Goal: Transaction & Acquisition: Download file/media

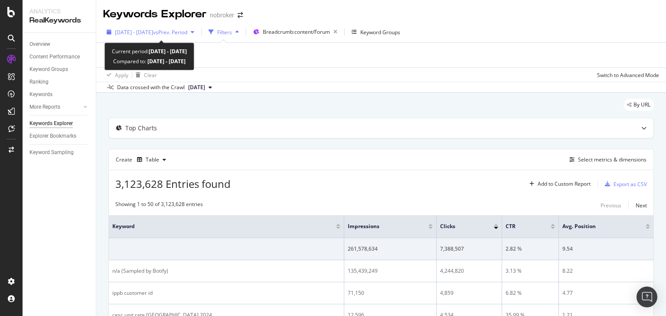
click at [183, 39] on div "[DATE] - [DATE] vs Prev. Period" at bounding box center [150, 32] width 95 height 13
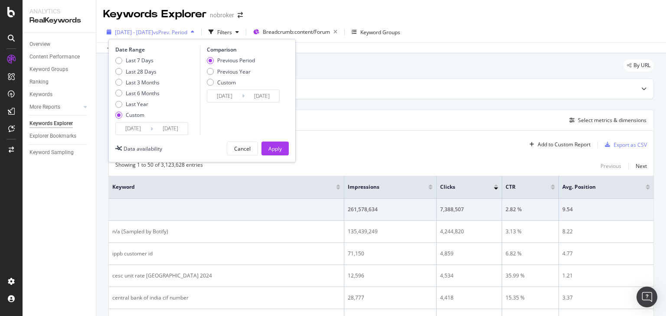
click at [160, 38] on div "[DATE] - [DATE] vs Prev. Period" at bounding box center [150, 32] width 95 height 13
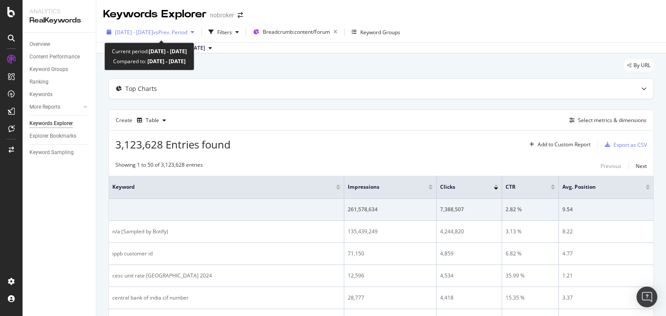
click at [153, 30] on span "[DATE] - [DATE]" at bounding box center [134, 32] width 38 height 7
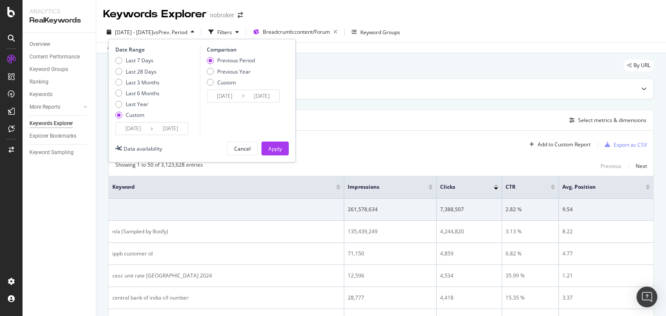
click at [170, 129] on input "[DATE]" at bounding box center [170, 129] width 35 height 12
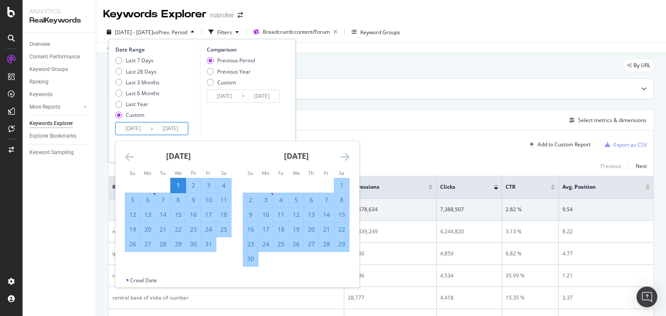
click at [347, 157] on icon "Move forward to switch to the next month." at bounding box center [344, 157] width 9 height 10
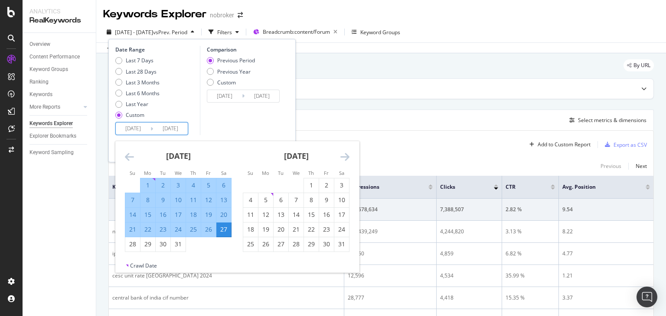
click at [347, 157] on icon "Move forward to switch to the next month." at bounding box center [344, 157] width 9 height 10
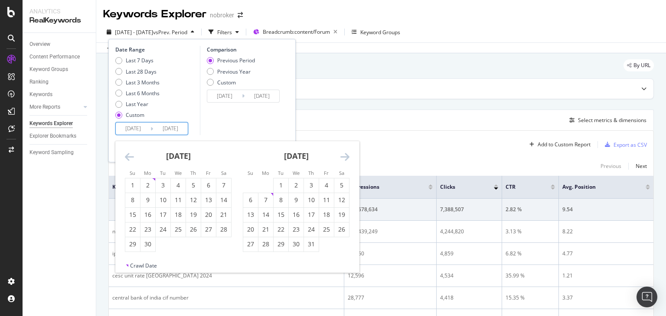
click at [347, 157] on icon "Move forward to switch to the next month." at bounding box center [344, 157] width 9 height 10
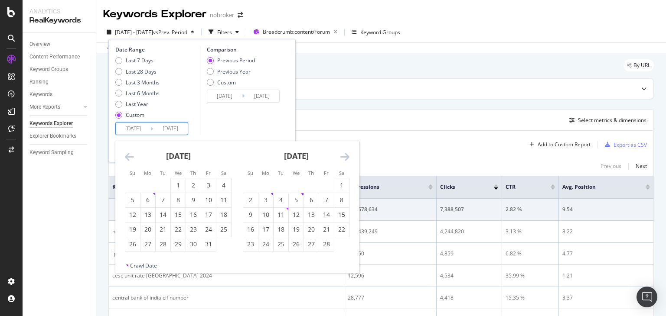
click at [347, 157] on icon "Move forward to switch to the next month." at bounding box center [344, 157] width 9 height 10
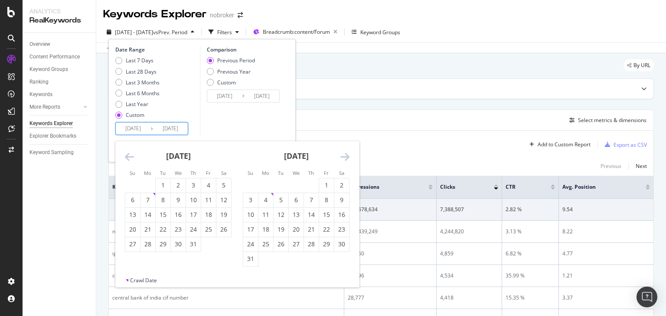
click at [347, 157] on icon "Move forward to switch to the next month." at bounding box center [344, 157] width 9 height 10
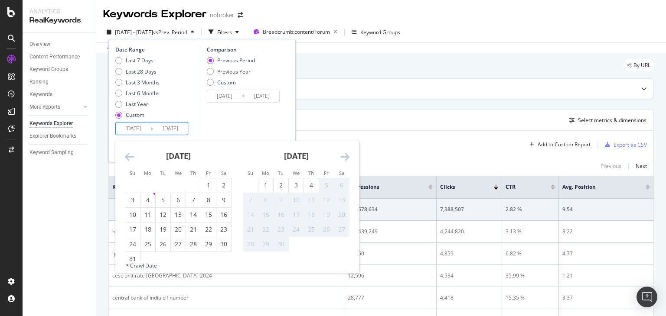
click at [347, 157] on icon "Move forward to switch to the next month." at bounding box center [344, 157] width 9 height 10
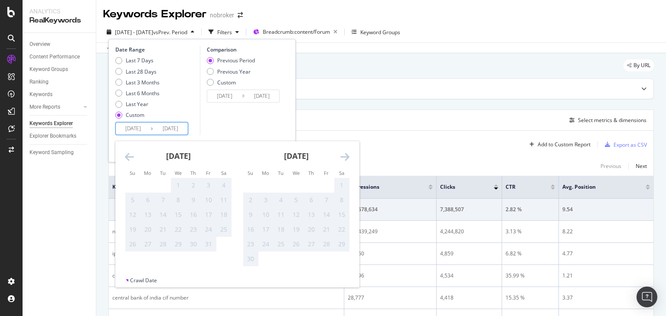
click at [129, 160] on icon "Move backward to switch to the previous month." at bounding box center [129, 157] width 9 height 10
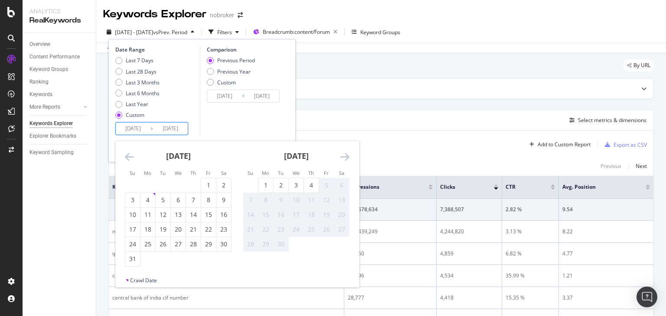
click at [133, 127] on input "[DATE]" at bounding box center [133, 129] width 35 height 12
click at [204, 182] on div "1" at bounding box center [208, 185] width 15 height 9
type input "[DATE]"
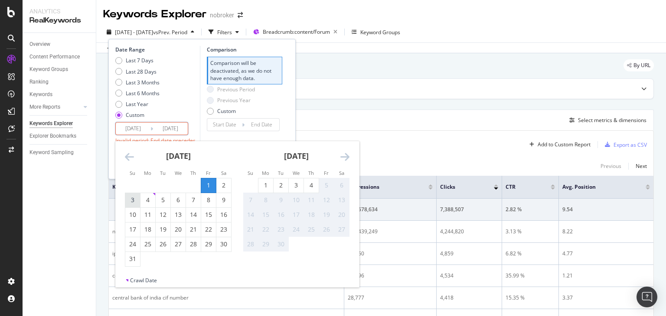
click at [133, 194] on div "3" at bounding box center [132, 200] width 15 height 14
type input "[DATE]"
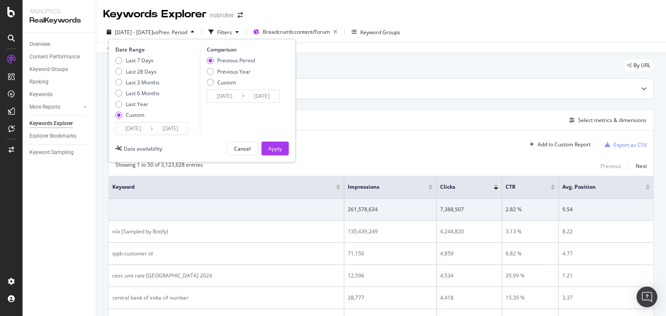
click at [136, 131] on input "[DATE]" at bounding box center [133, 129] width 35 height 12
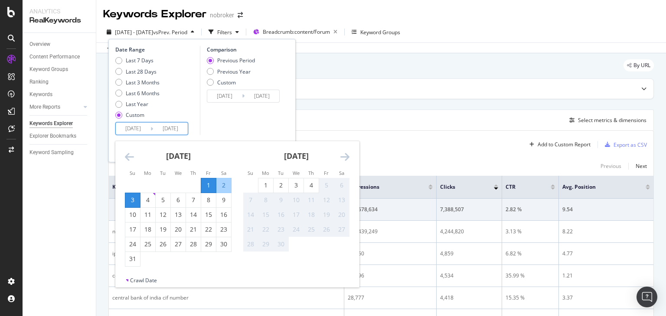
click at [175, 129] on input "[DATE]" at bounding box center [170, 129] width 35 height 12
click at [212, 203] on div "8" at bounding box center [208, 200] width 15 height 9
type input "[DATE]"
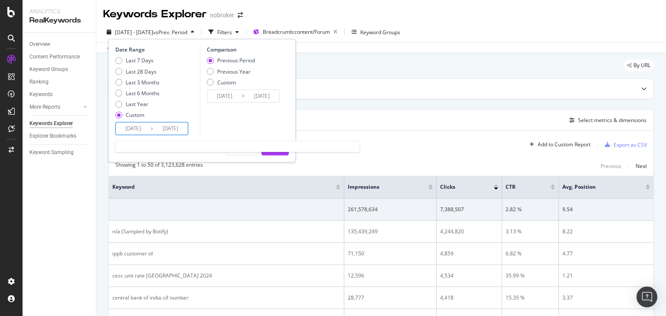
click at [170, 133] on input "[DATE]" at bounding box center [170, 129] width 35 height 12
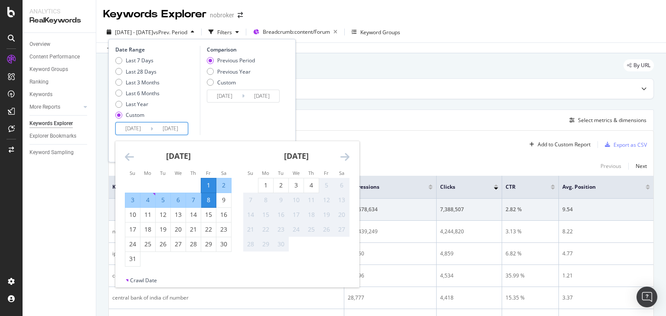
click at [135, 128] on input "[DATE]" at bounding box center [133, 129] width 35 height 12
click at [128, 202] on div "3" at bounding box center [132, 200] width 15 height 9
type input "[DATE]"
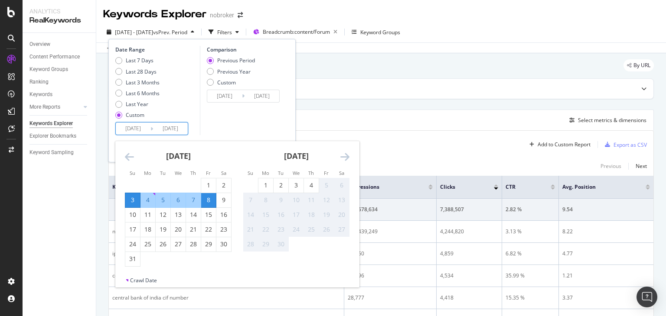
click at [147, 200] on div "4" at bounding box center [147, 200] width 15 height 9
type input "[DATE]"
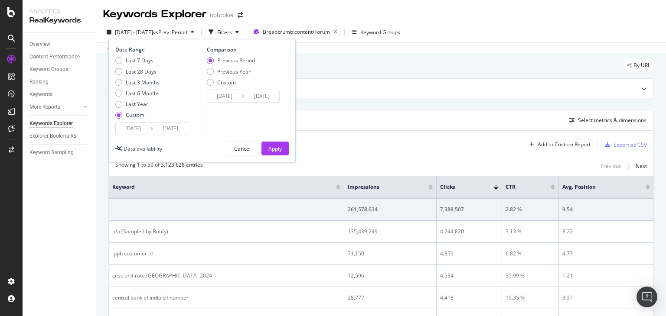
click at [129, 124] on input "[DATE]" at bounding box center [133, 129] width 35 height 12
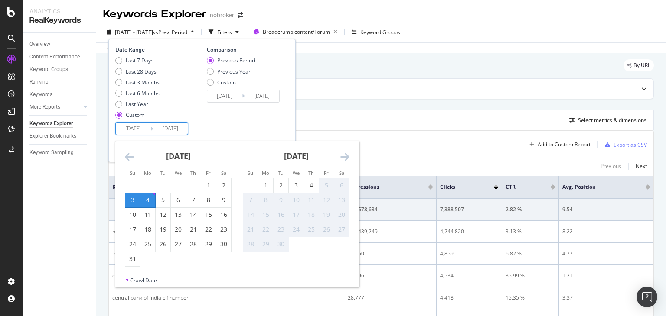
click at [137, 127] on input "[DATE]" at bounding box center [133, 129] width 35 height 12
click at [173, 131] on input "[DATE]" at bounding box center [170, 129] width 35 height 12
click at [225, 200] on div "9" at bounding box center [223, 200] width 15 height 9
type input "[DATE]"
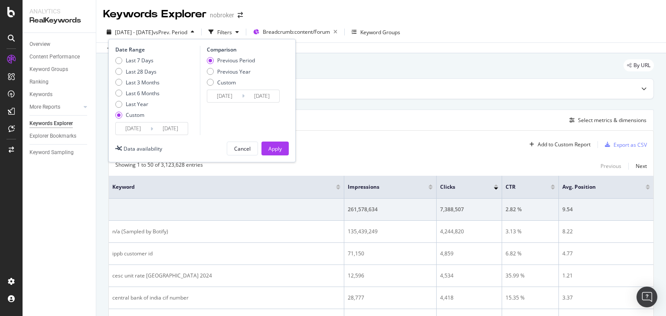
click at [135, 125] on input "[DATE]" at bounding box center [133, 129] width 35 height 12
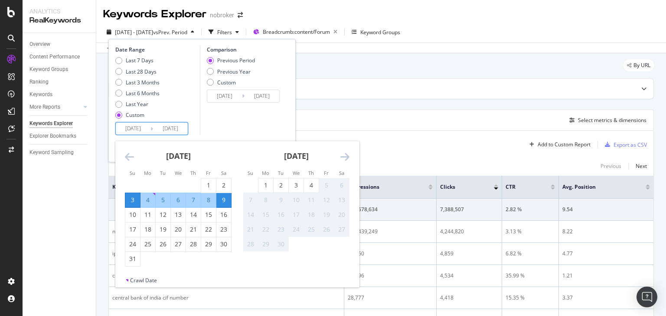
click at [231, 118] on div "Comparison Previous Period Previous Year Custom [DATE] Navigate forward to inte…" at bounding box center [241, 90] width 82 height 89
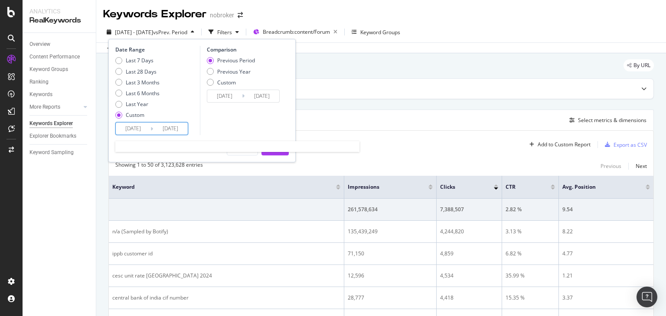
click at [124, 131] on input "[DATE]" at bounding box center [133, 129] width 35 height 12
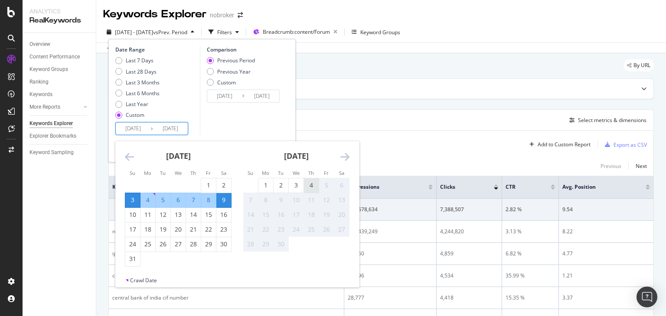
click at [314, 186] on div "4" at bounding box center [311, 185] width 15 height 9
type input "[DATE]"
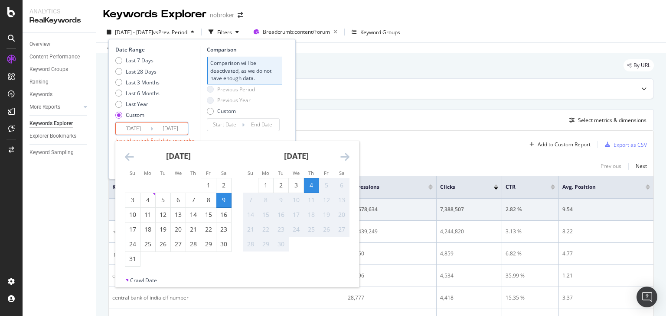
click at [137, 131] on input "[DATE]" at bounding box center [133, 129] width 35 height 12
click at [196, 246] on div "28" at bounding box center [193, 244] width 15 height 9
type input "[DATE]"
click at [176, 130] on input "[DATE]" at bounding box center [170, 129] width 35 height 12
click at [312, 182] on div "4" at bounding box center [311, 185] width 15 height 9
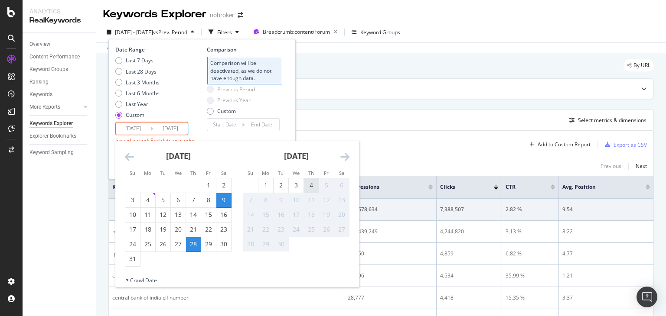
type input "[DATE]"
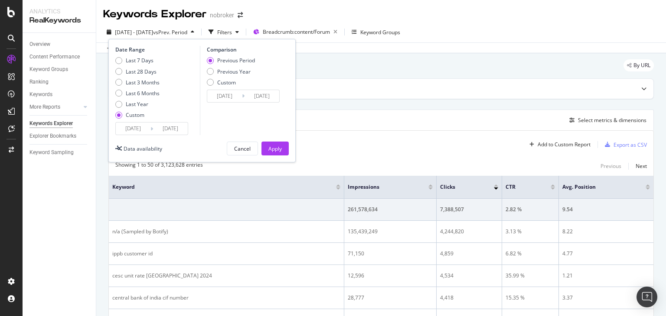
click at [137, 134] on input "[DATE]" at bounding box center [133, 129] width 35 height 12
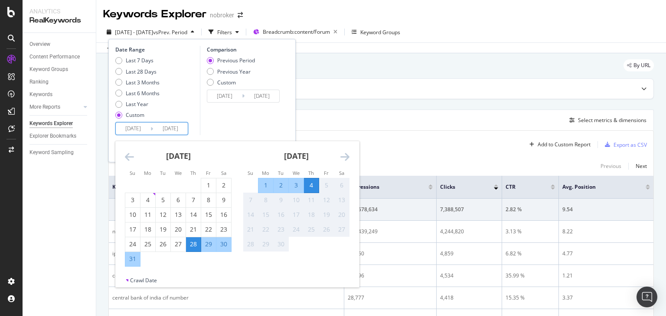
click at [190, 244] on div "28" at bounding box center [193, 244] width 15 height 9
click at [226, 98] on input "[DATE]" at bounding box center [224, 96] width 35 height 12
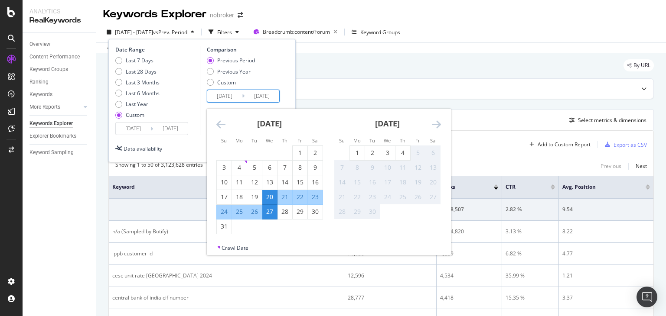
click at [267, 95] on input "[DATE]" at bounding box center [262, 96] width 35 height 12
click at [280, 165] on div "7" at bounding box center [284, 167] width 15 height 9
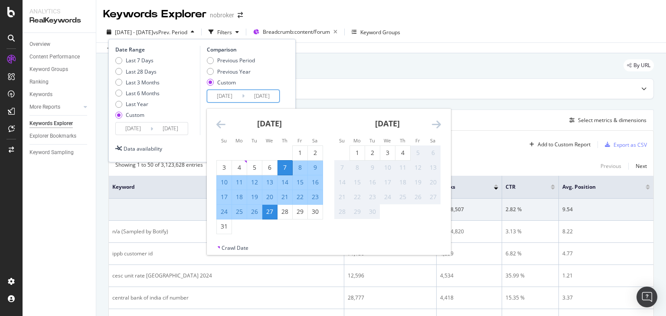
click at [222, 98] on input "[DATE]" at bounding box center [224, 96] width 35 height 12
click at [300, 150] on div "1" at bounding box center [300, 153] width 15 height 9
type input "[DATE]"
click at [229, 99] on input "[DATE]" at bounding box center [224, 96] width 35 height 12
click at [301, 155] on div "1" at bounding box center [300, 153] width 15 height 9
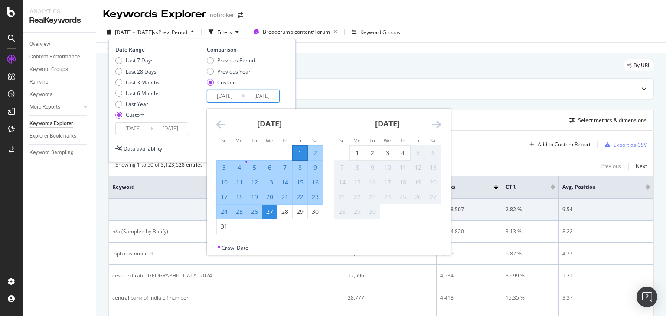
click at [260, 97] on input "[DATE]" at bounding box center [262, 96] width 35 height 12
click at [284, 163] on div "7" at bounding box center [284, 167] width 15 height 9
type input "[DATE]"
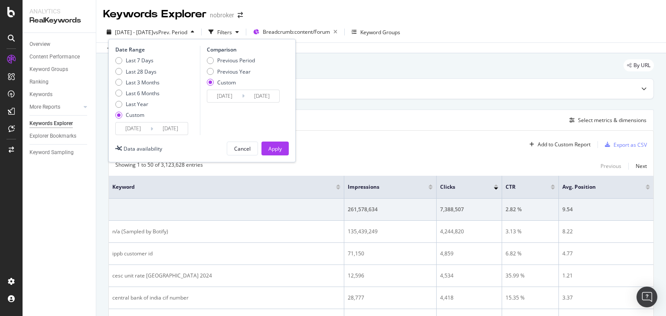
click at [232, 98] on input "[DATE]" at bounding box center [224, 96] width 35 height 12
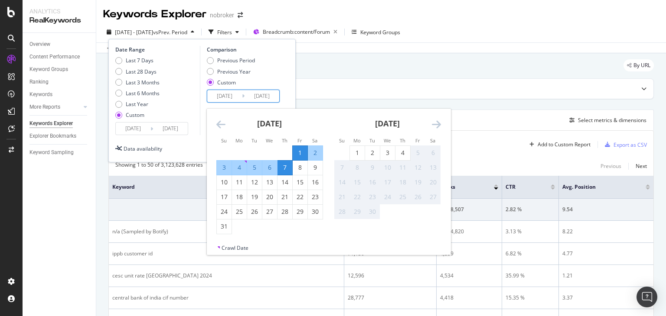
click at [174, 129] on input "[DATE]" at bounding box center [170, 129] width 35 height 12
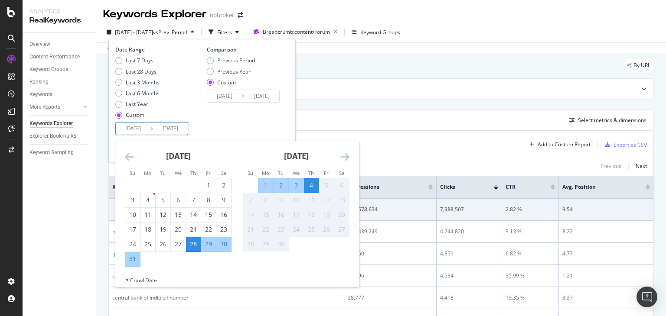
click at [247, 134] on div "Comparison Previous Period Previous Year Custom [DATE] Navigate forward to inte…" at bounding box center [241, 90] width 82 height 89
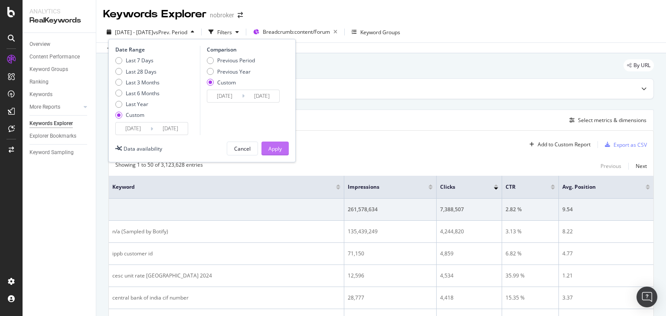
click at [277, 145] on div "Apply" at bounding box center [274, 148] width 13 height 7
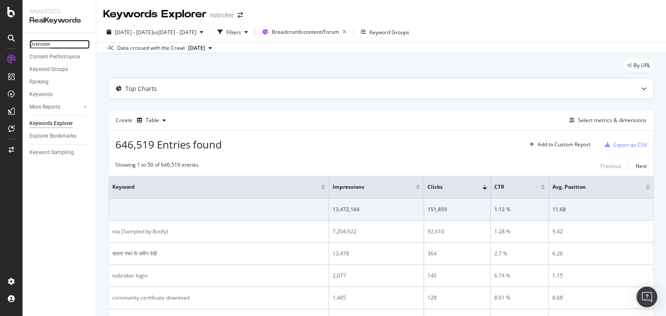
click at [44, 46] on div "Overview" at bounding box center [39, 44] width 21 height 9
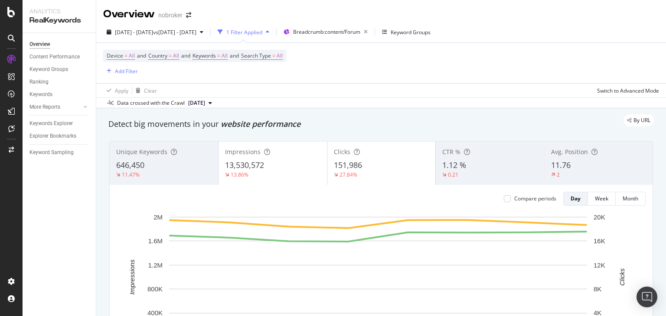
click at [656, 42] on div "[DATE] - [DATE] vs [DATE] - [DATE] 1 Filter Applied Breadcrumb: content/Forum K…" at bounding box center [381, 33] width 570 height 17
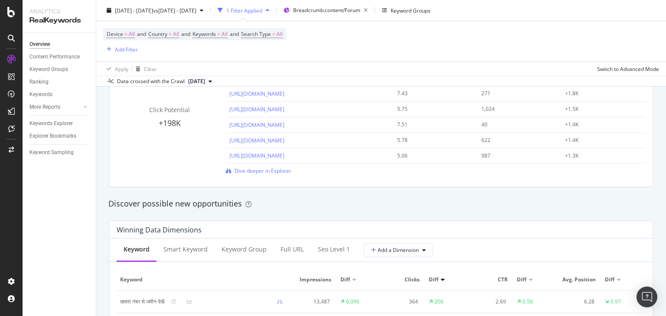
scroll to position [661, 0]
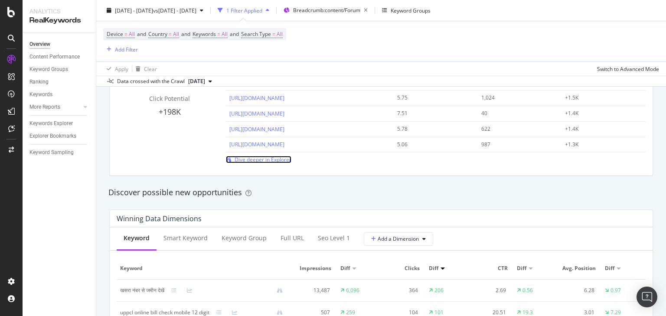
click at [273, 161] on span "Dive deeper in Explorer" at bounding box center [263, 159] width 57 height 7
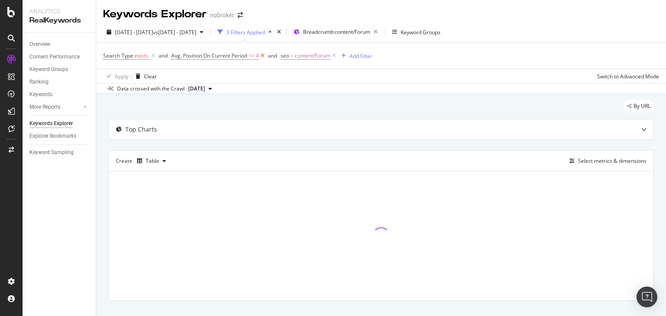
click at [263, 58] on icon at bounding box center [262, 56] width 7 height 9
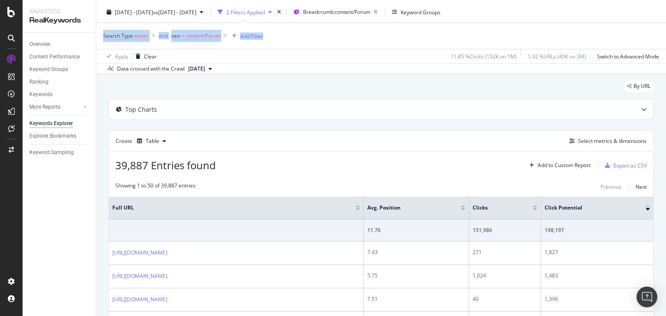
click at [664, 44] on div "Keywords Explorer nobroker [DATE] - [DATE] vs [DATE] - [DATE] 2 Filters Applied…" at bounding box center [381, 158] width 570 height 316
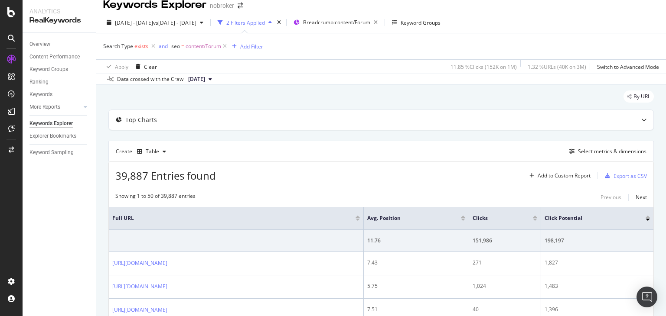
click at [152, 48] on icon at bounding box center [153, 46] width 7 height 9
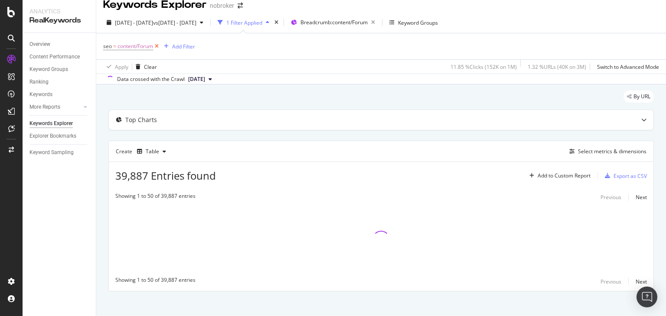
click at [159, 47] on icon at bounding box center [156, 46] width 7 height 9
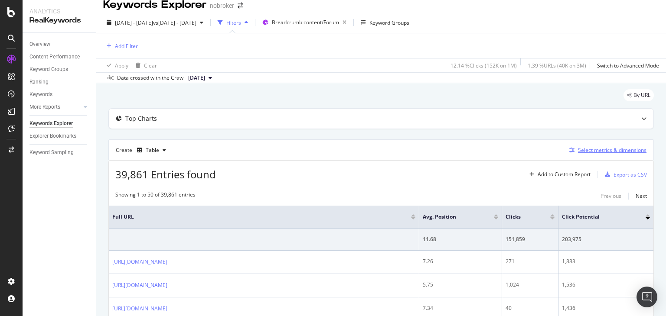
click at [587, 150] on div "Select metrics & dimensions" at bounding box center [612, 150] width 69 height 7
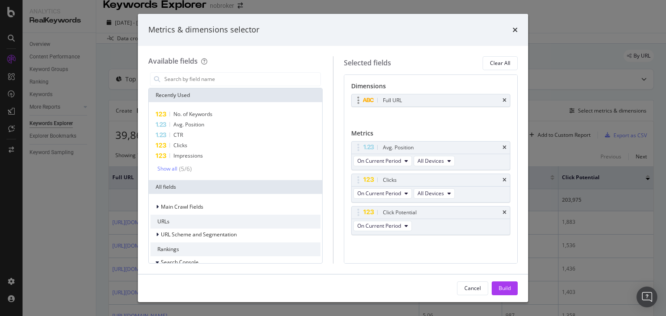
click at [504, 103] on div "Full URL" at bounding box center [431, 101] width 159 height 12
click at [503, 102] on icon "times" at bounding box center [504, 100] width 4 height 5
click at [505, 144] on icon "times" at bounding box center [504, 145] width 4 height 5
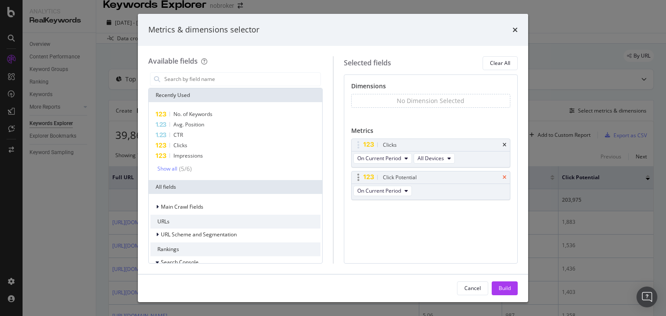
click at [504, 177] on icon "times" at bounding box center [504, 177] width 4 height 5
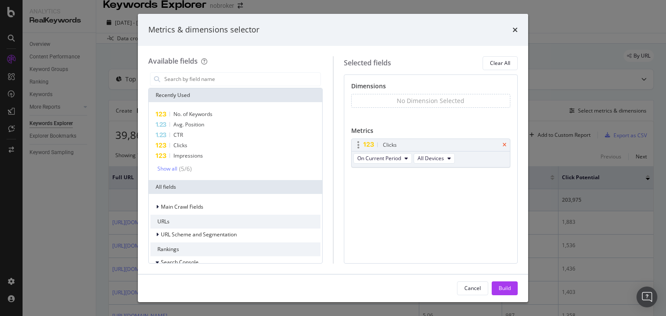
click at [504, 143] on icon "times" at bounding box center [504, 145] width 4 height 5
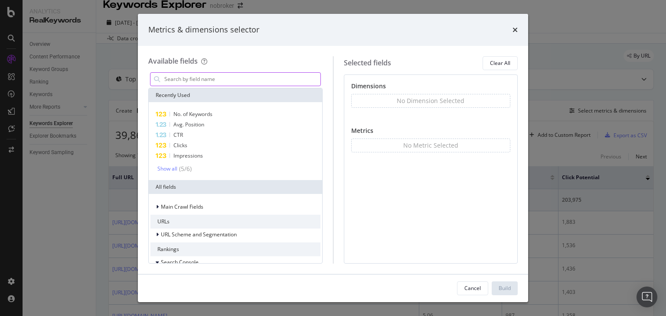
click at [193, 81] on input "modal" at bounding box center [241, 79] width 157 height 13
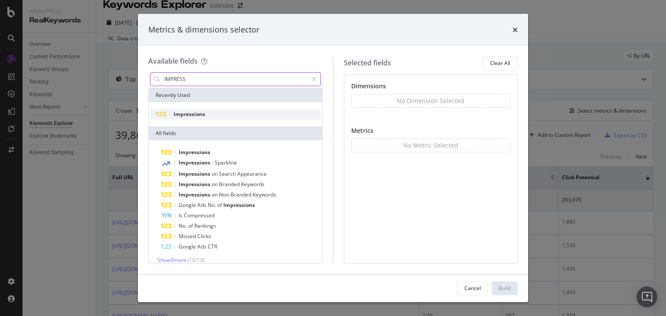
type input "IMPRESS"
click at [180, 115] on span "Impressions" at bounding box center [189, 114] width 32 height 7
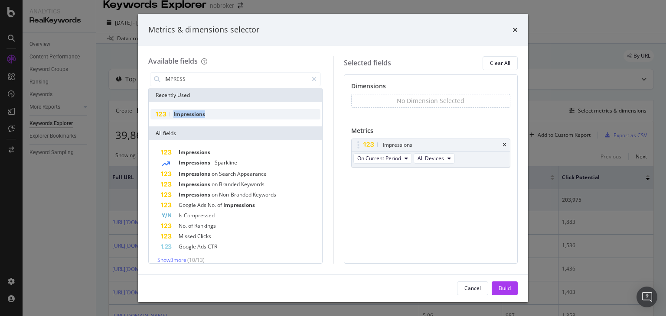
click at [180, 115] on span "Impressions" at bounding box center [189, 114] width 32 height 7
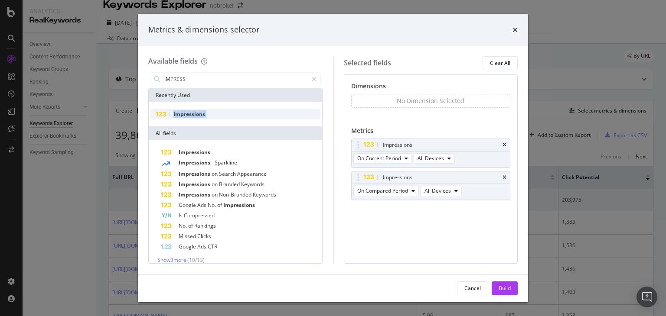
click at [180, 115] on span "Impressions" at bounding box center [189, 114] width 32 height 7
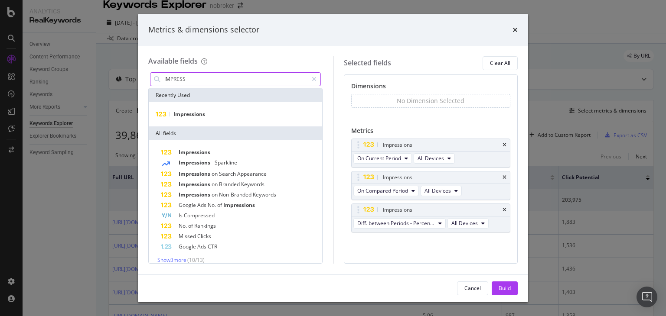
click at [175, 83] on input "IMPRESS" at bounding box center [235, 79] width 144 height 13
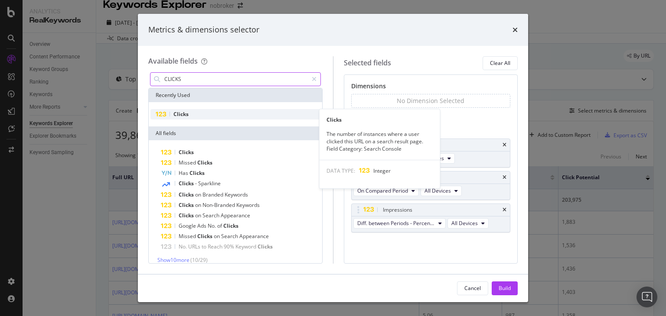
type input "CLICKS"
click at [173, 110] on div "Clicks" at bounding box center [235, 114] width 170 height 10
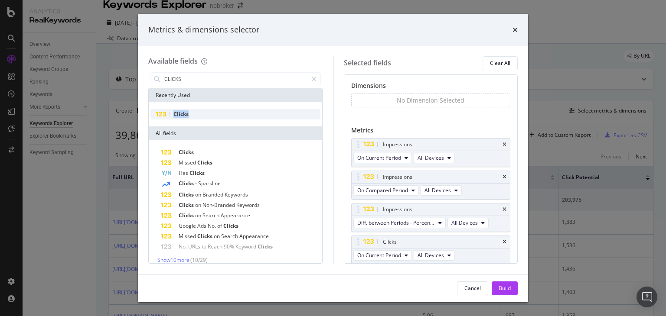
click at [173, 110] on div "Clicks" at bounding box center [235, 114] width 170 height 10
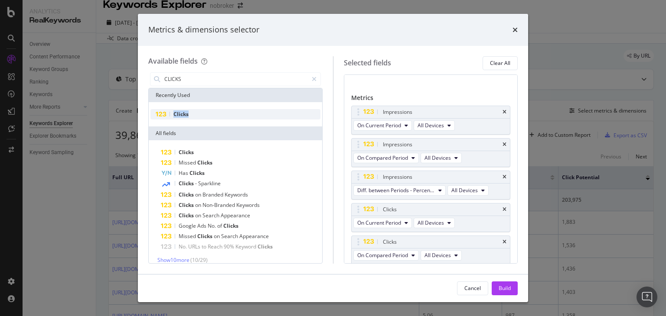
click at [173, 110] on div "Clicks" at bounding box center [235, 114] width 170 height 10
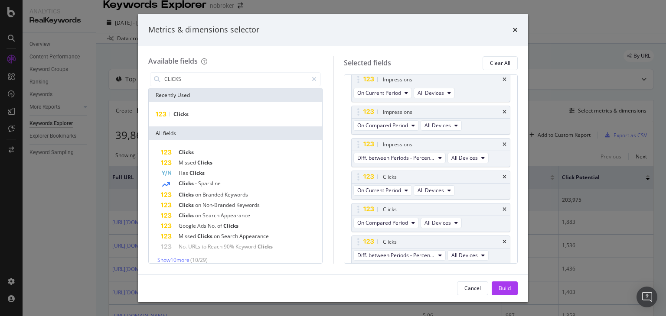
click at [200, 68] on div "Available fields CLICKS Recently Used Clicks All fields Clicks Missed Clicks Ha…" at bounding box center [240, 160] width 185 height 208
click at [190, 75] on input "CLICKS" at bounding box center [235, 79] width 144 height 13
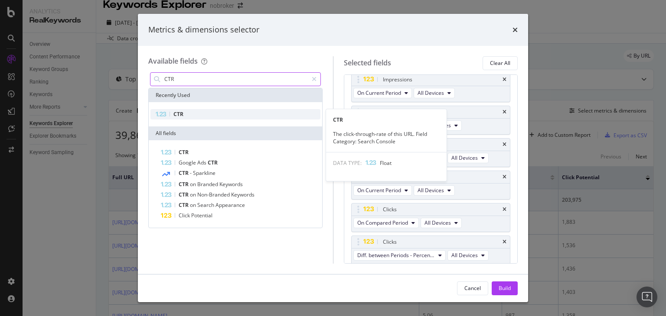
type input "CTR"
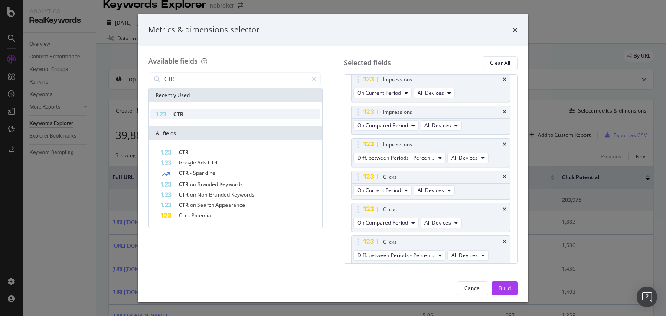
click at [180, 118] on div "CTR" at bounding box center [235, 114] width 170 height 10
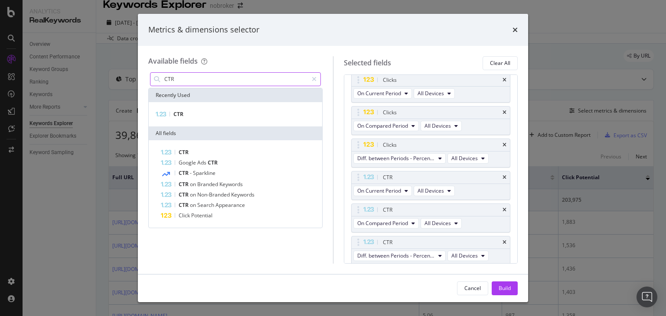
click at [173, 82] on input "CTR" at bounding box center [235, 79] width 144 height 13
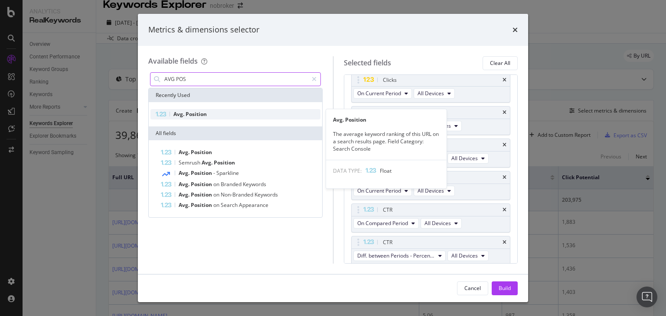
type input "AVG POS"
click at [182, 115] on span "Avg." at bounding box center [179, 114] width 12 height 7
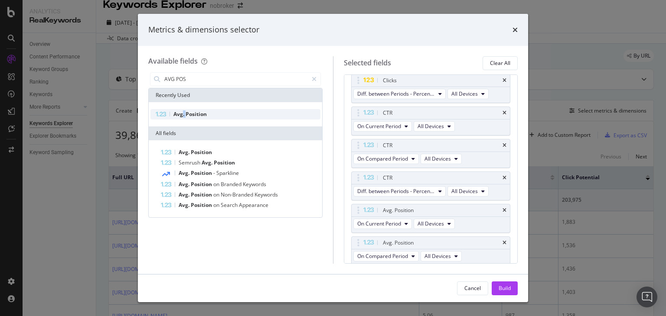
click at [182, 115] on span "Avg." at bounding box center [179, 114] width 12 height 7
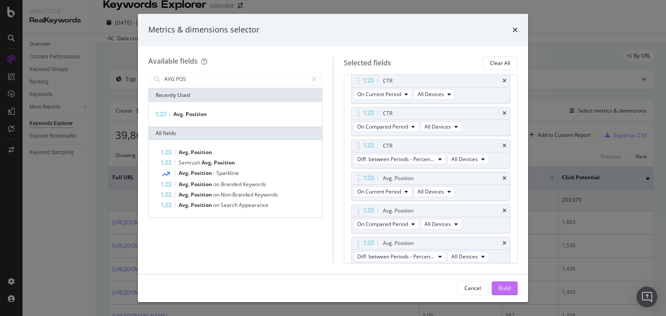
click at [499, 285] on div "Build" at bounding box center [505, 288] width 12 height 7
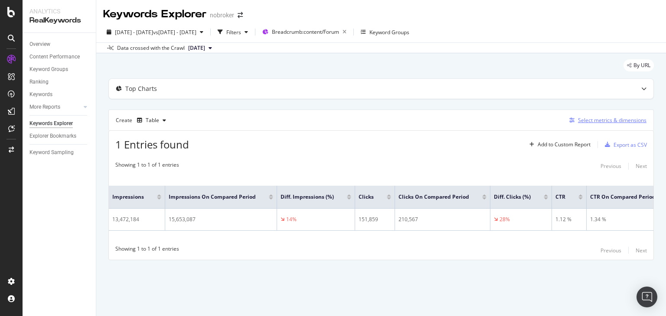
click at [583, 120] on div "Select metrics & dimensions" at bounding box center [612, 120] width 69 height 7
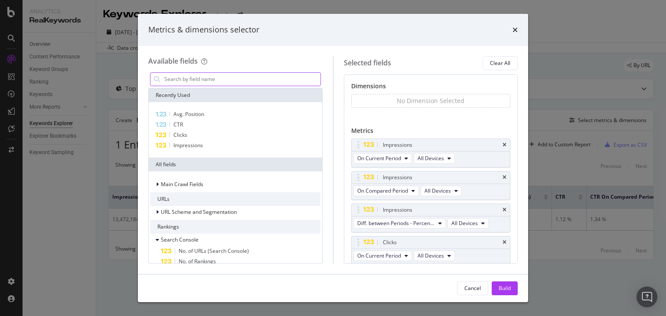
click at [212, 75] on input "modal" at bounding box center [241, 79] width 157 height 13
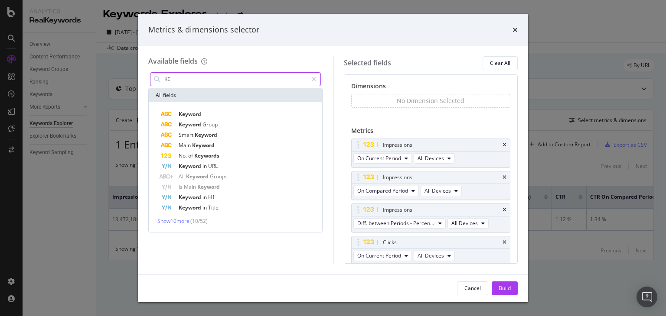
type input "K"
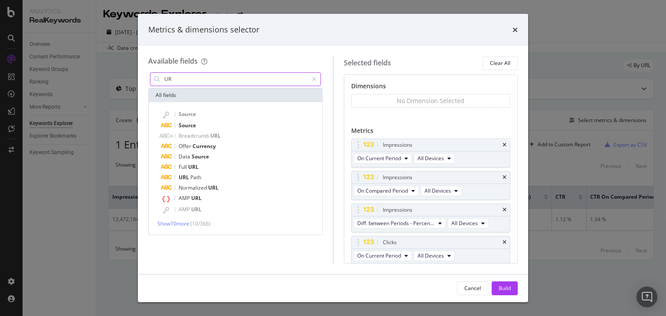
type input "U"
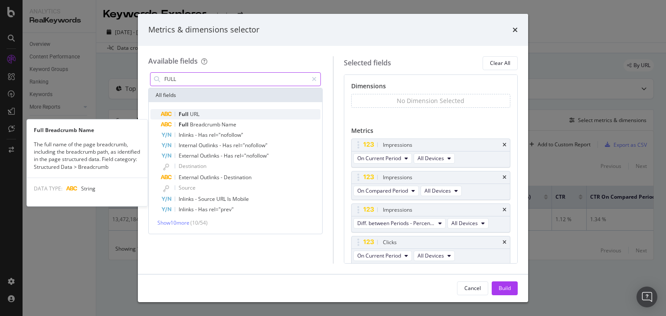
type input "FULL"
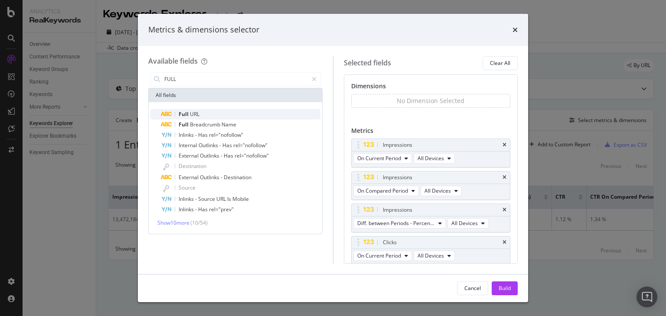
click at [198, 116] on span "URL" at bounding box center [195, 114] width 10 height 7
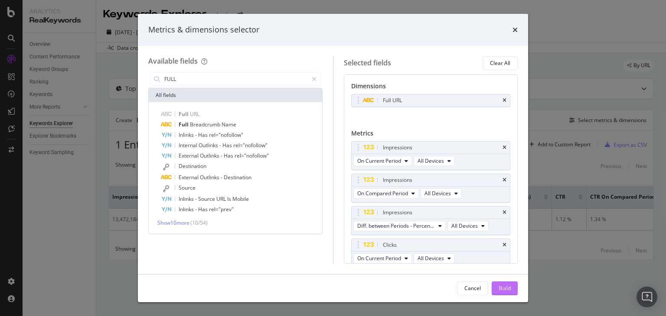
click at [505, 292] on div "Build" at bounding box center [505, 288] width 12 height 7
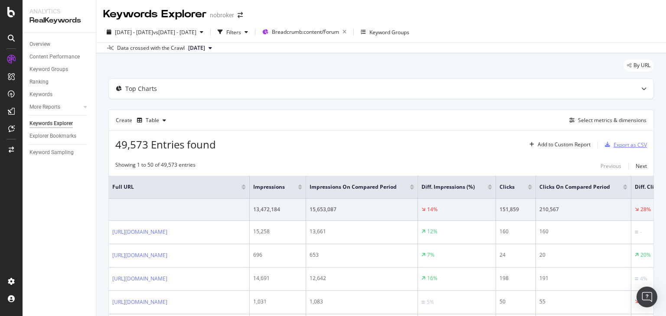
click at [615, 147] on div "Export as CSV" at bounding box center [629, 144] width 33 height 7
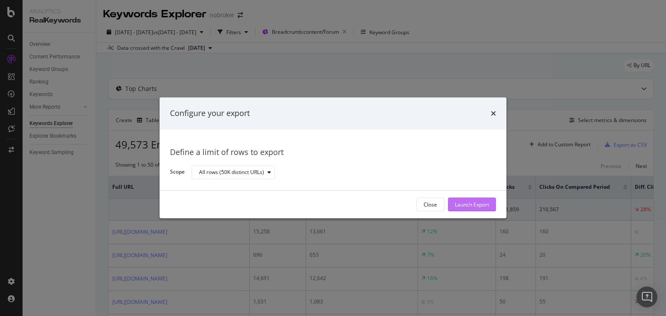
click at [476, 207] on div "Launch Export" at bounding box center [472, 204] width 34 height 7
